Goal: Information Seeking & Learning: Learn about a topic

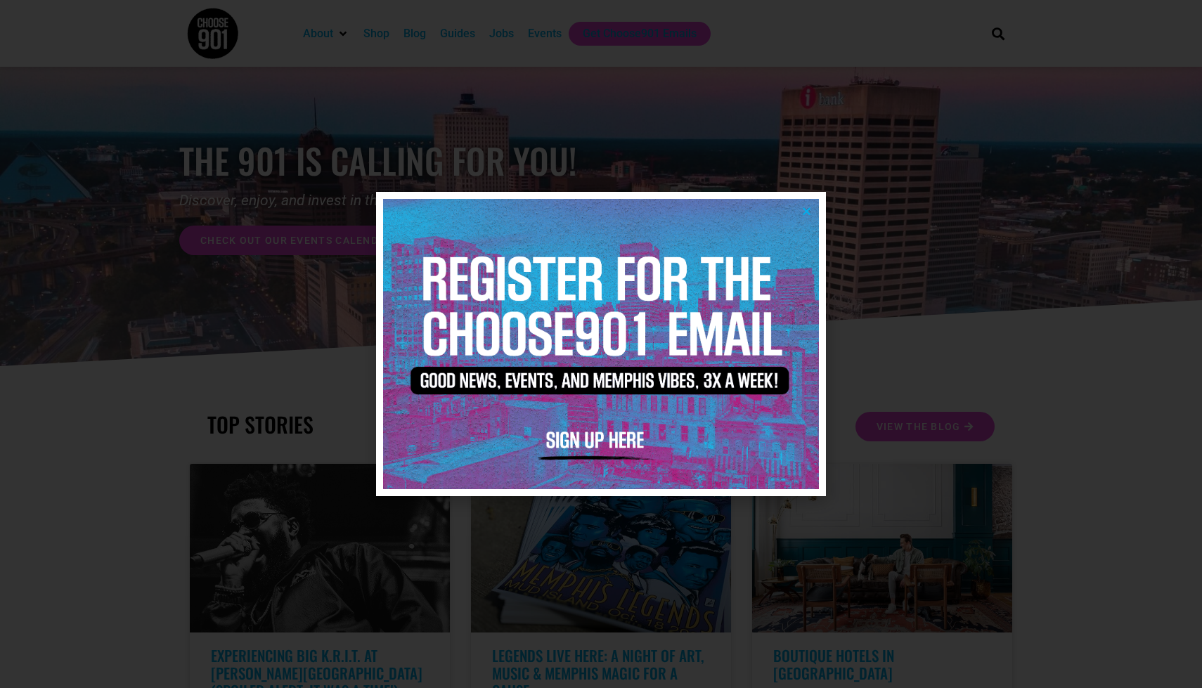
scroll to position [41, 0]
click at [884, 248] on div at bounding box center [601, 344] width 1202 height 688
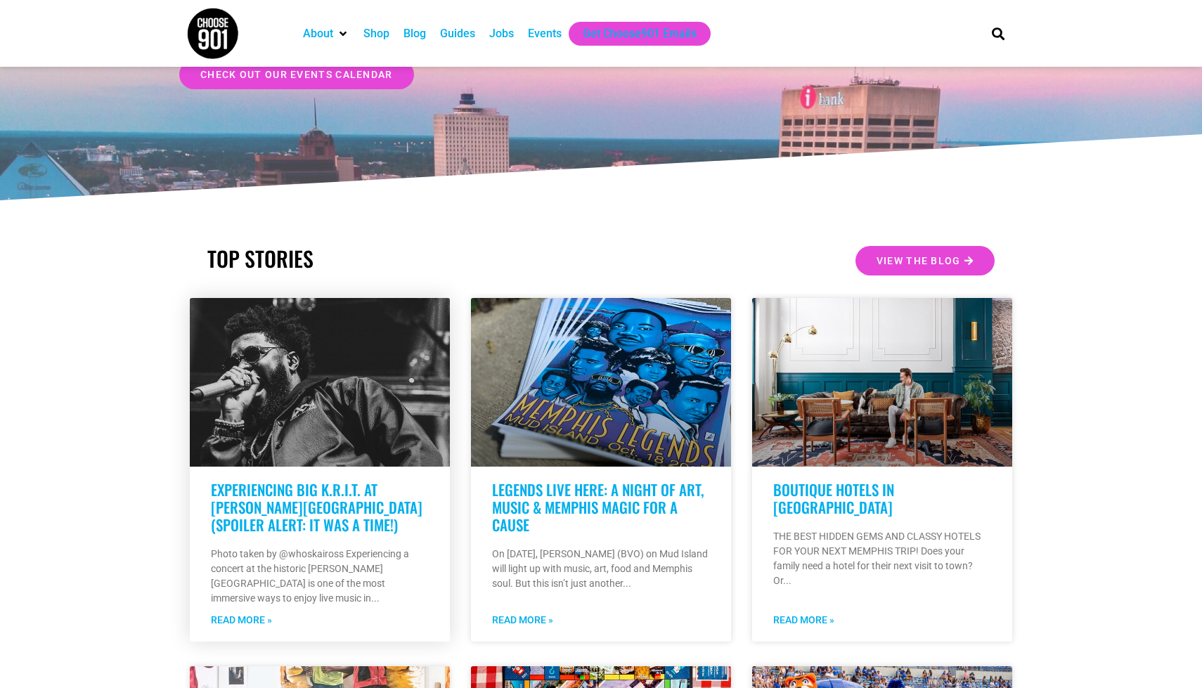
scroll to position [0, 0]
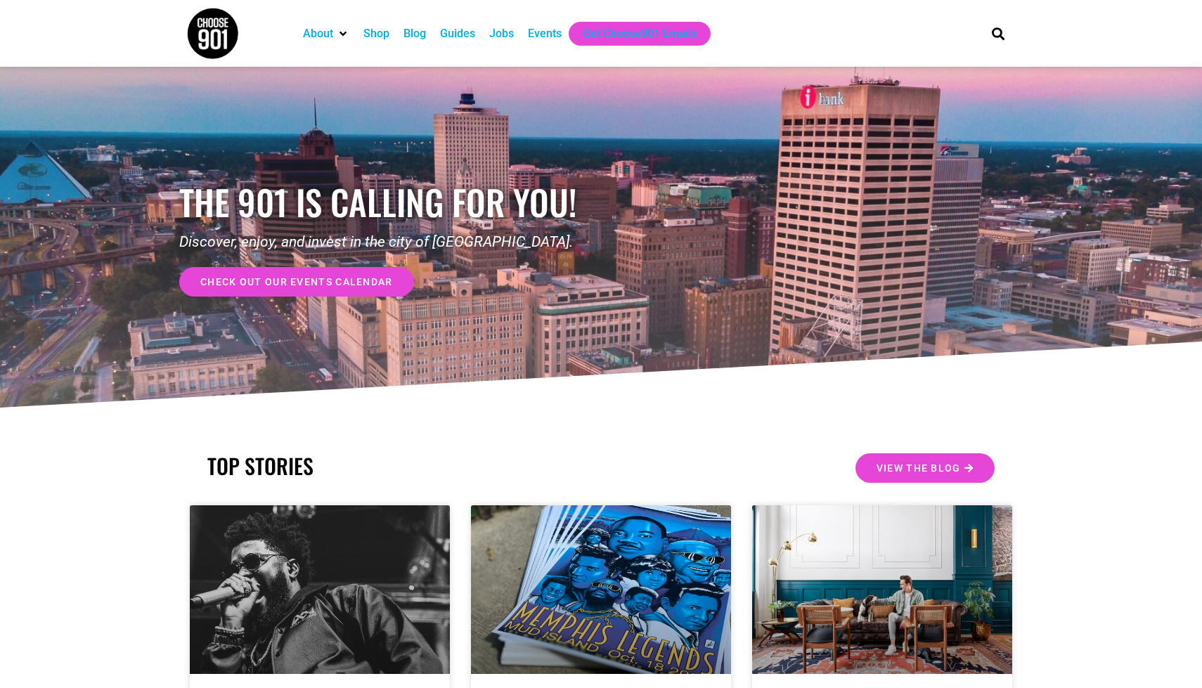
click at [327, 278] on span "check out our events calendar" at bounding box center [296, 282] width 193 height 10
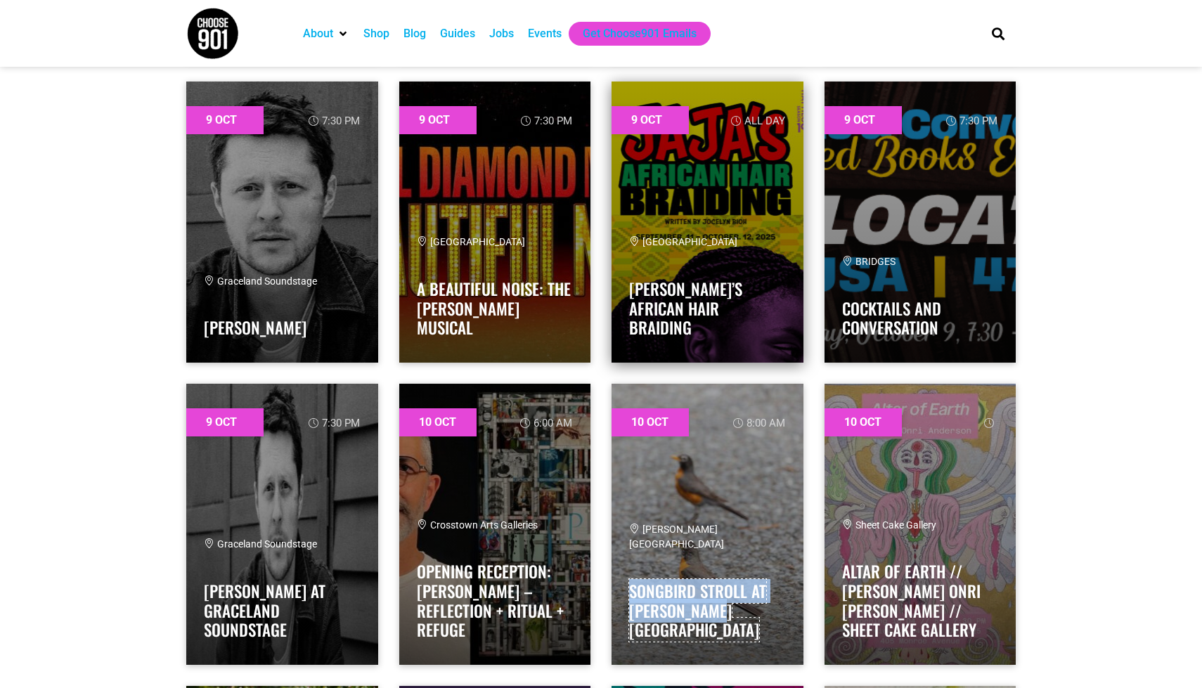
scroll to position [4096, 0]
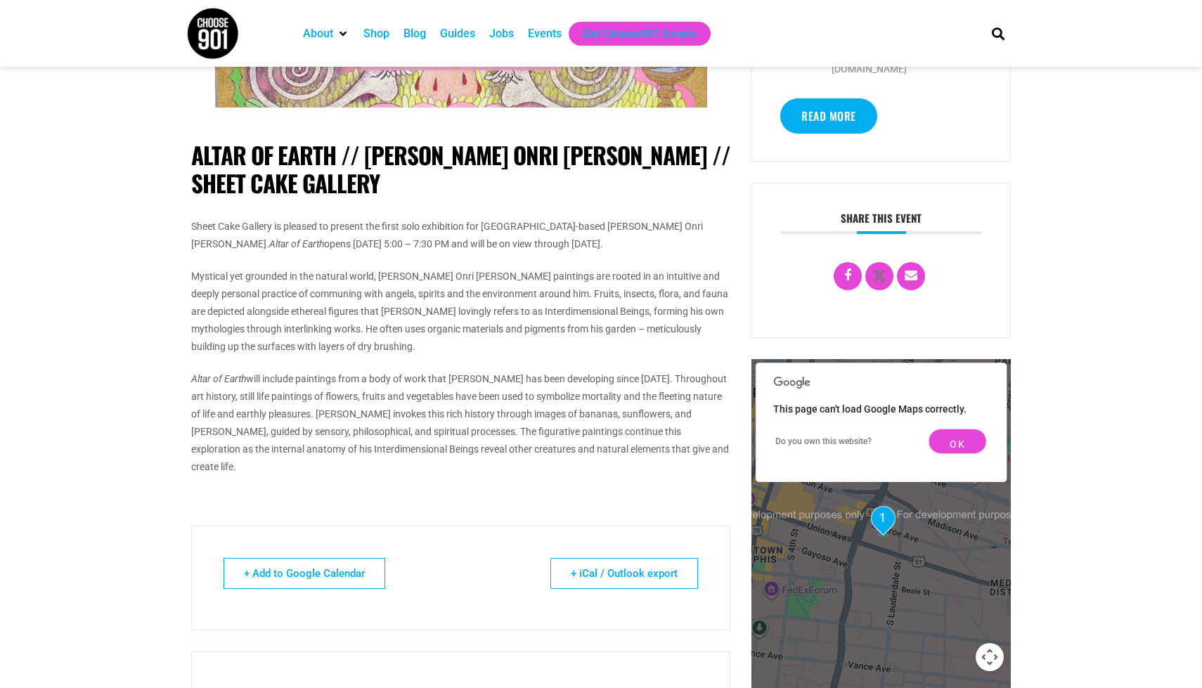
scroll to position [601, 0]
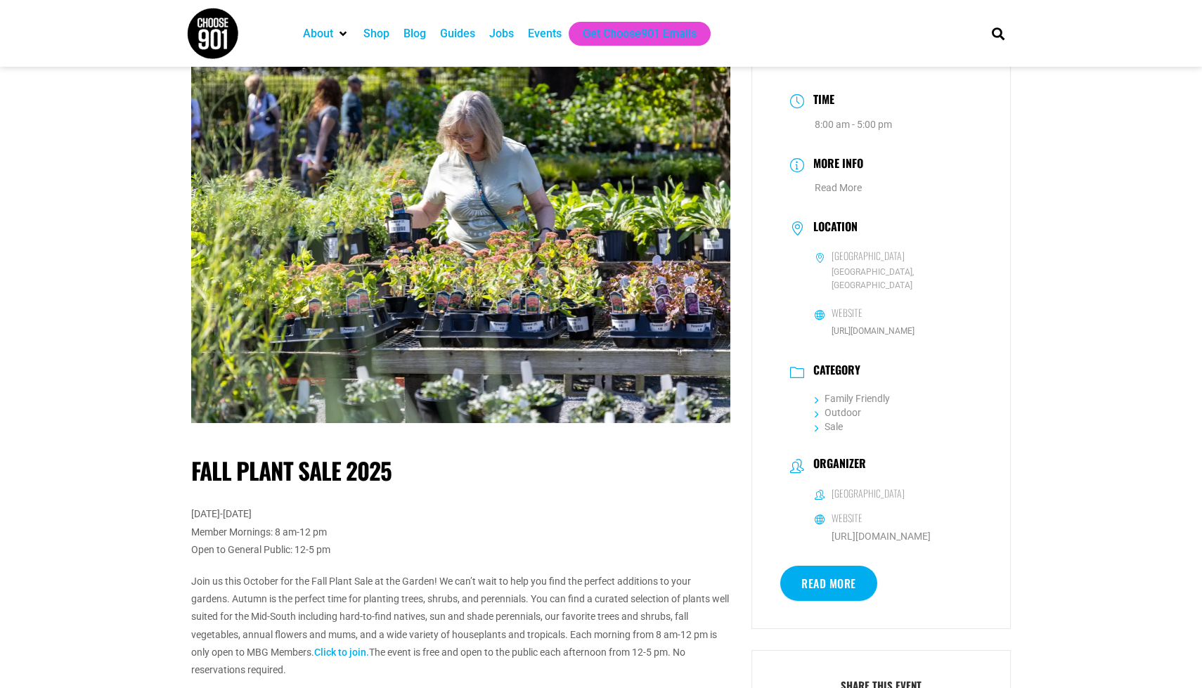
scroll to position [309, 0]
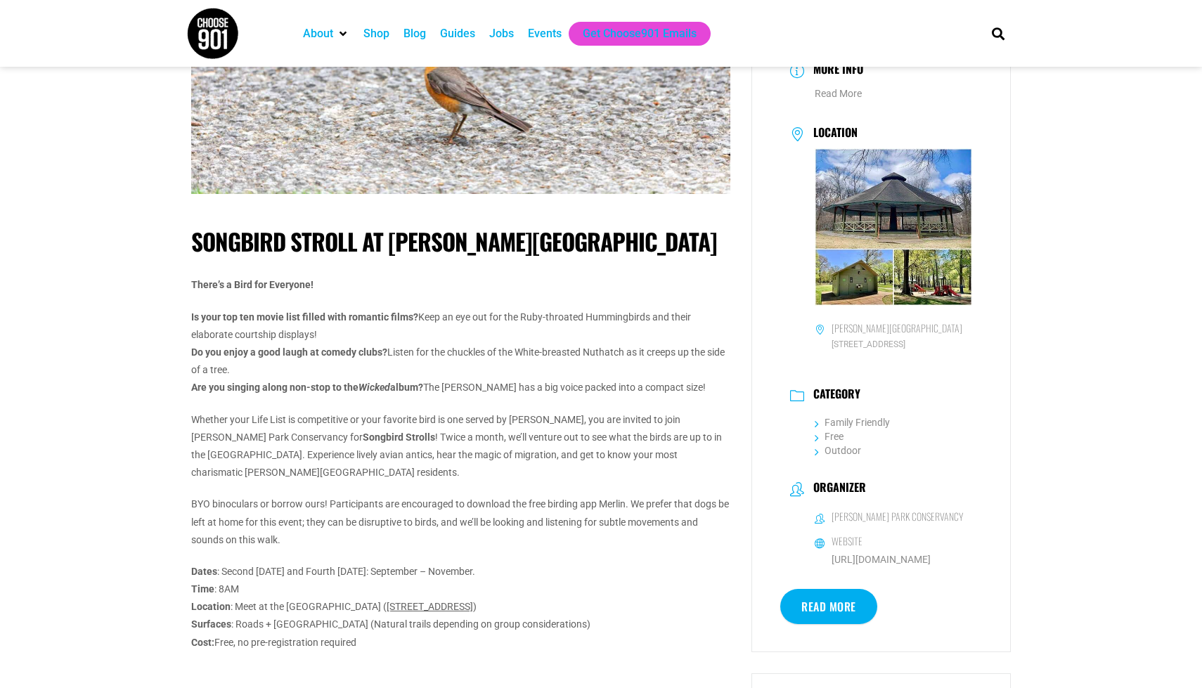
scroll to position [275, 0]
